Goal: Check status

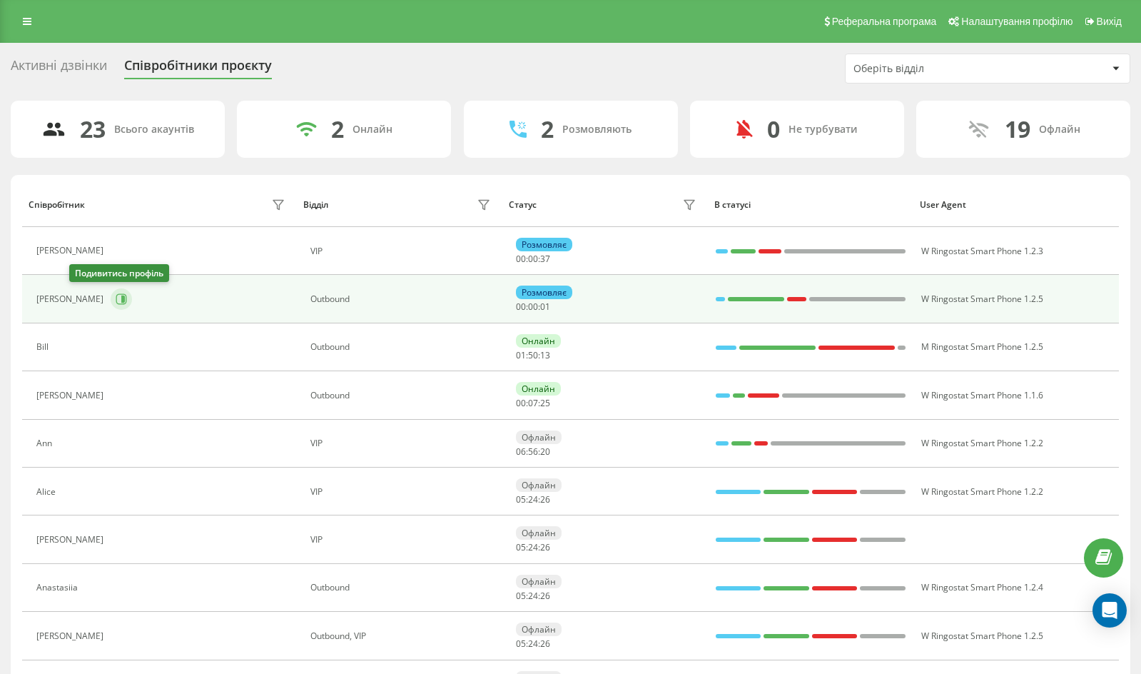
click at [116, 300] on icon at bounding box center [121, 298] width 11 height 11
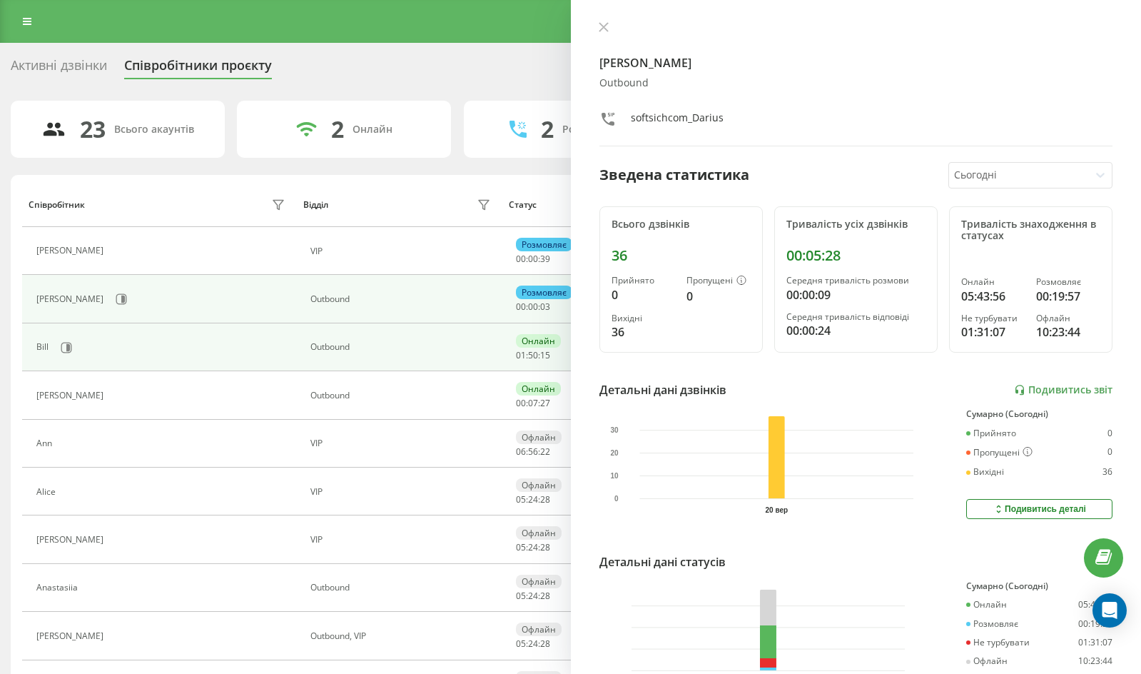
click at [101, 333] on td "Bill" at bounding box center [159, 347] width 274 height 48
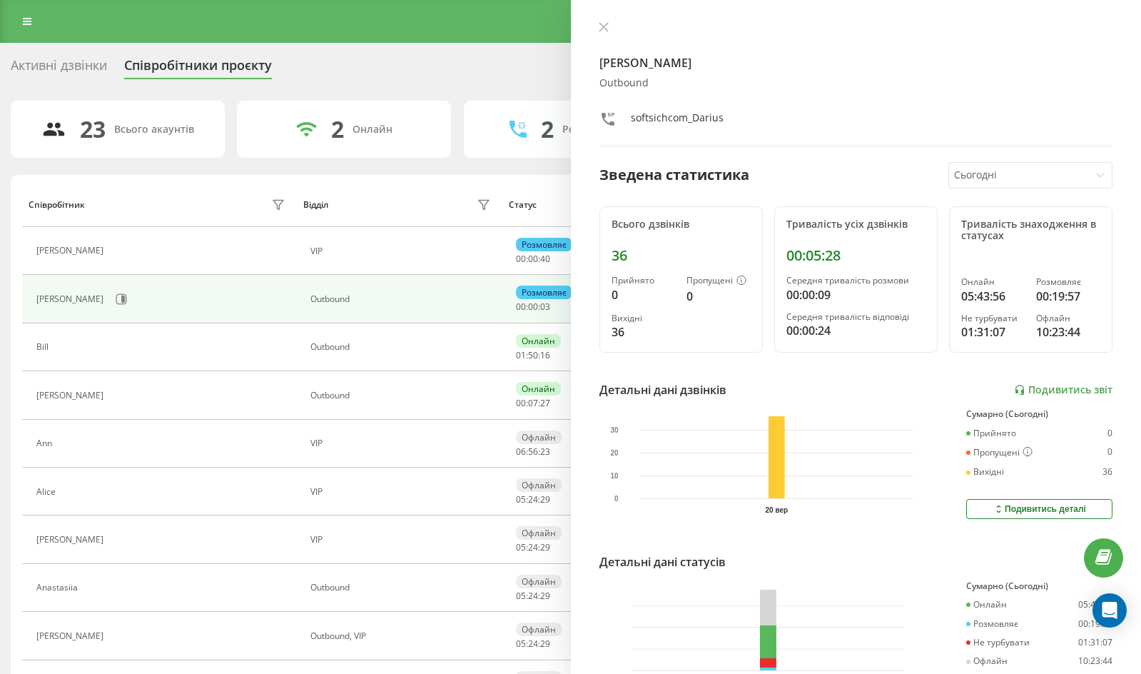
click at [607, 14] on div "[PERSON_NAME] softsichcom_Darius Зведена статистика Сьогодні Всього дзвінків 36…" at bounding box center [856, 337] width 571 height 674
click at [610, 24] on button at bounding box center [604, 28] width 19 height 14
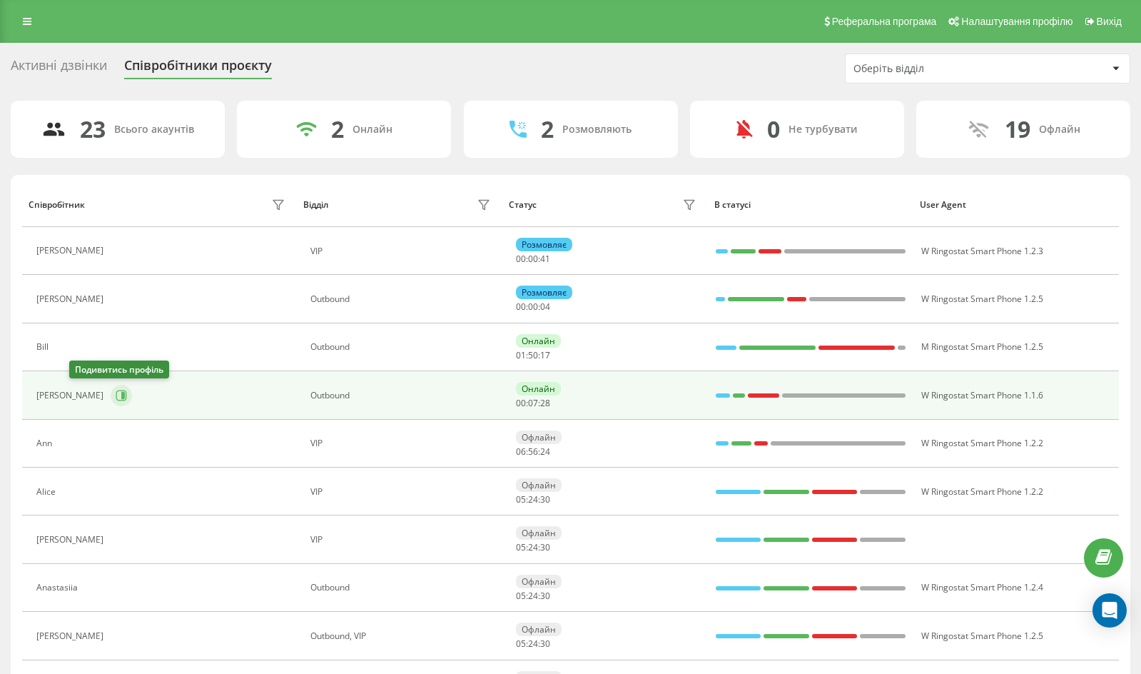
click at [111, 403] on button at bounding box center [121, 395] width 21 height 21
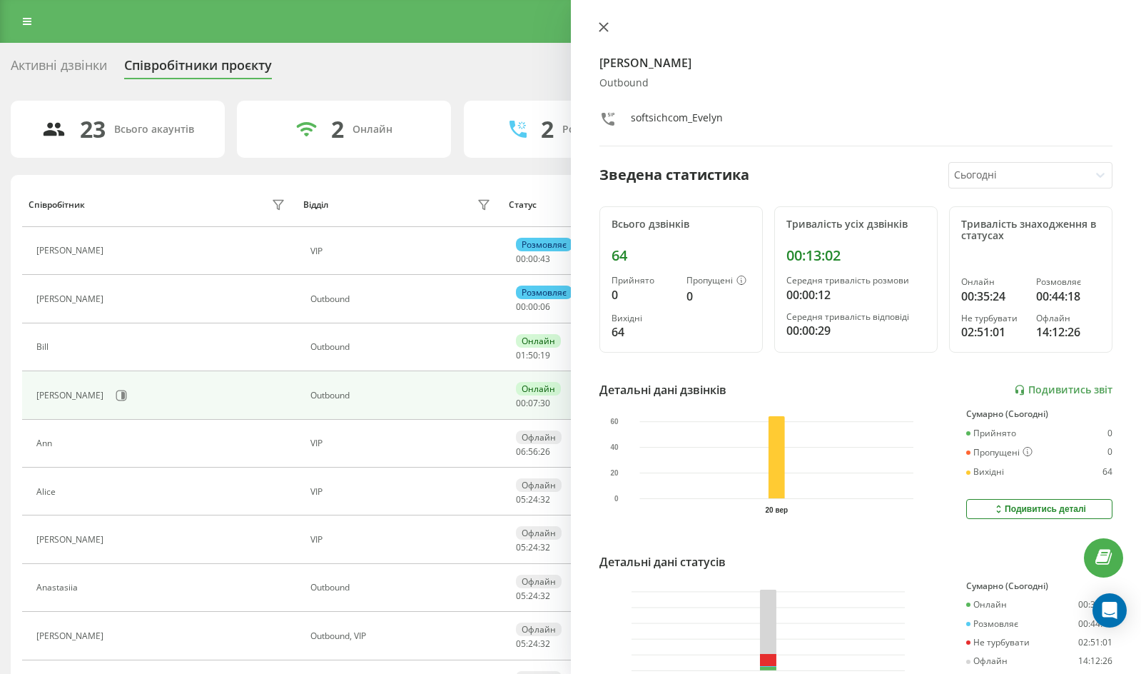
click at [604, 34] on button at bounding box center [604, 28] width 19 height 14
